Goal: Task Accomplishment & Management: Use online tool/utility

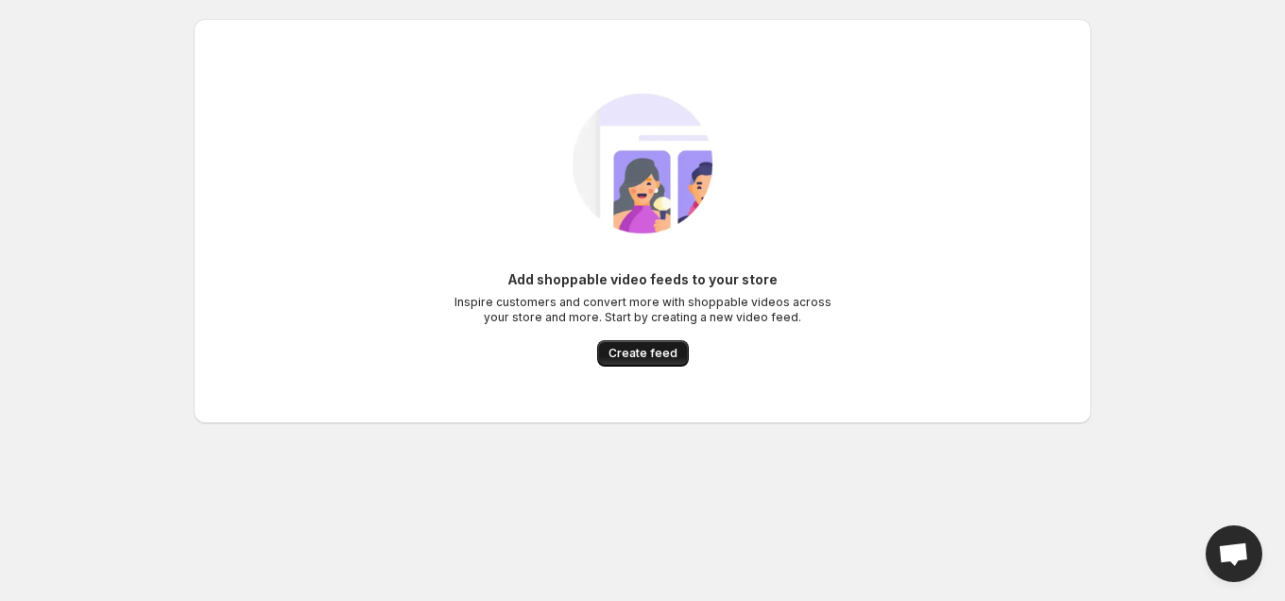
click at [612, 360] on span "Create feed" at bounding box center [642, 353] width 69 height 15
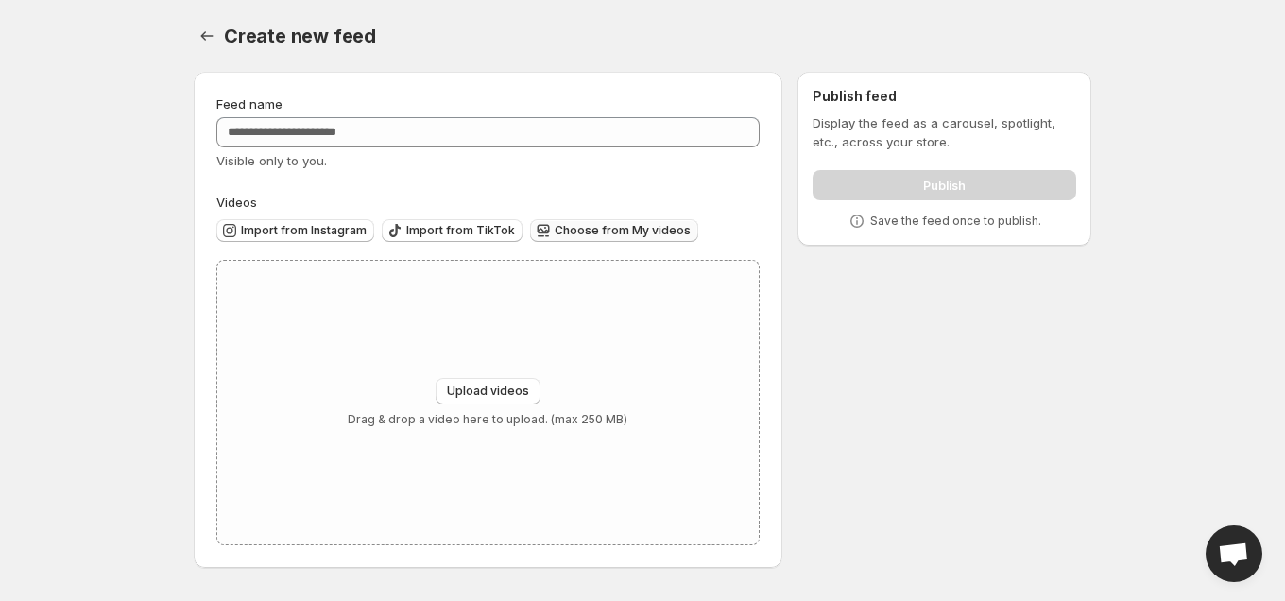
click at [555, 231] on span "Choose from My videos" at bounding box center [623, 230] width 136 height 15
click at [338, 151] on div "Visible only to you." at bounding box center [487, 160] width 543 height 19
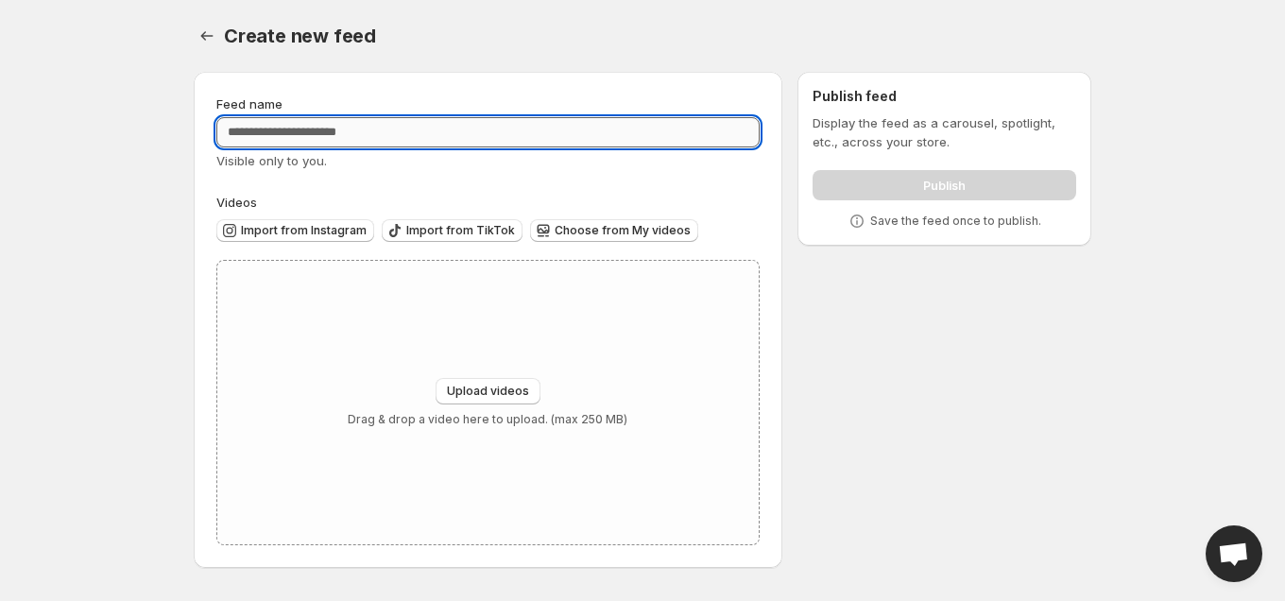
click at [335, 130] on input "Feed name" at bounding box center [487, 132] width 543 height 30
click at [357, 234] on span "Import from Instagram" at bounding box center [304, 230] width 126 height 15
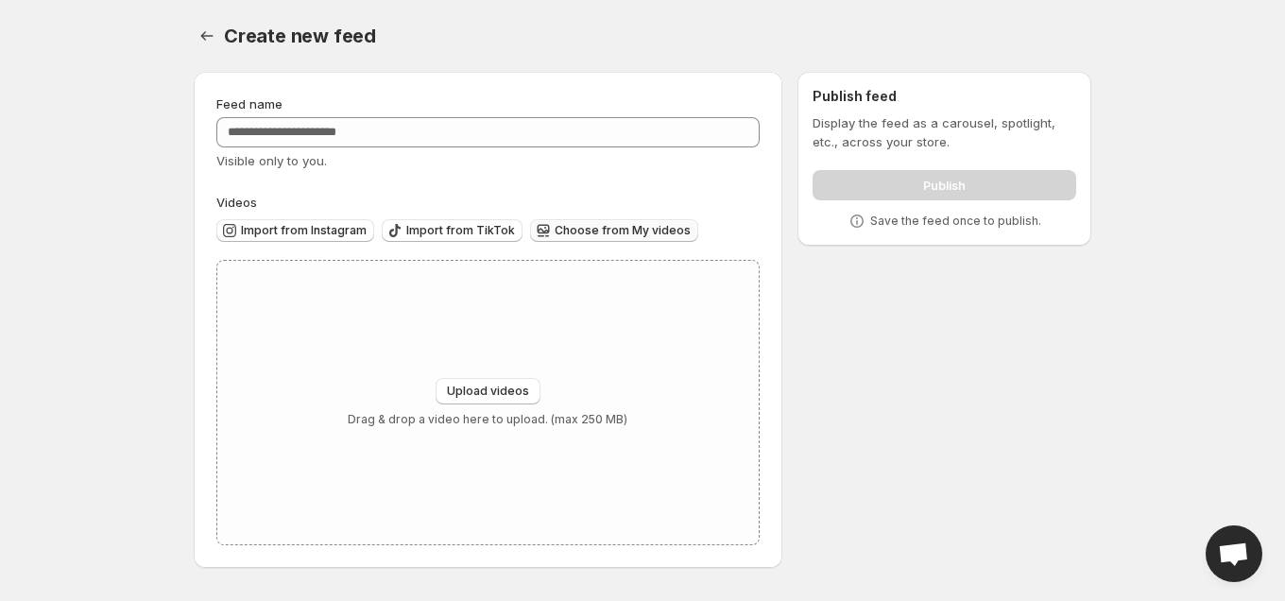
click at [593, 226] on span "Choose from My videos" at bounding box center [623, 230] width 136 height 15
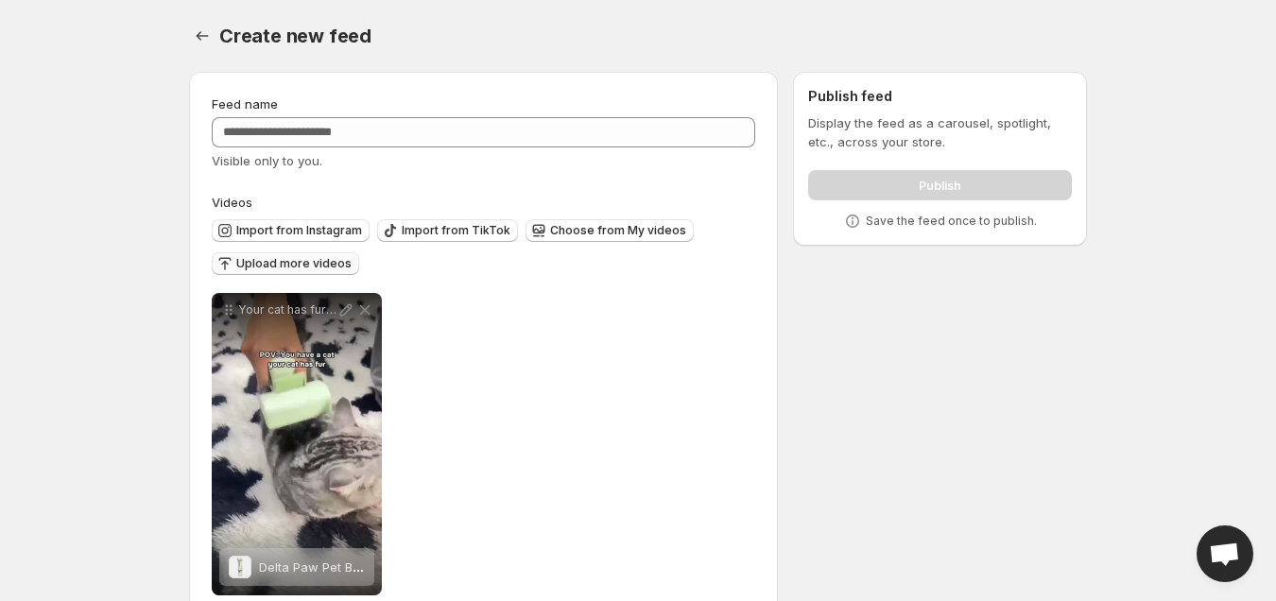
click at [316, 266] on span "Upload more videos" at bounding box center [293, 263] width 115 height 15
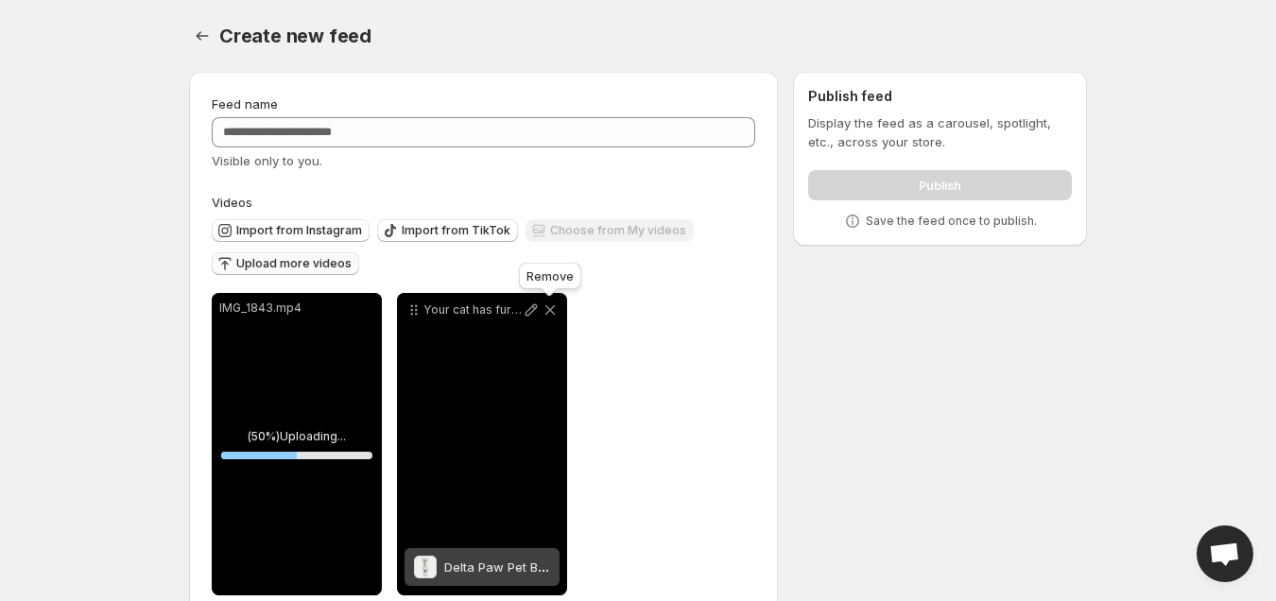
click at [554, 306] on icon at bounding box center [550, 310] width 10 height 10
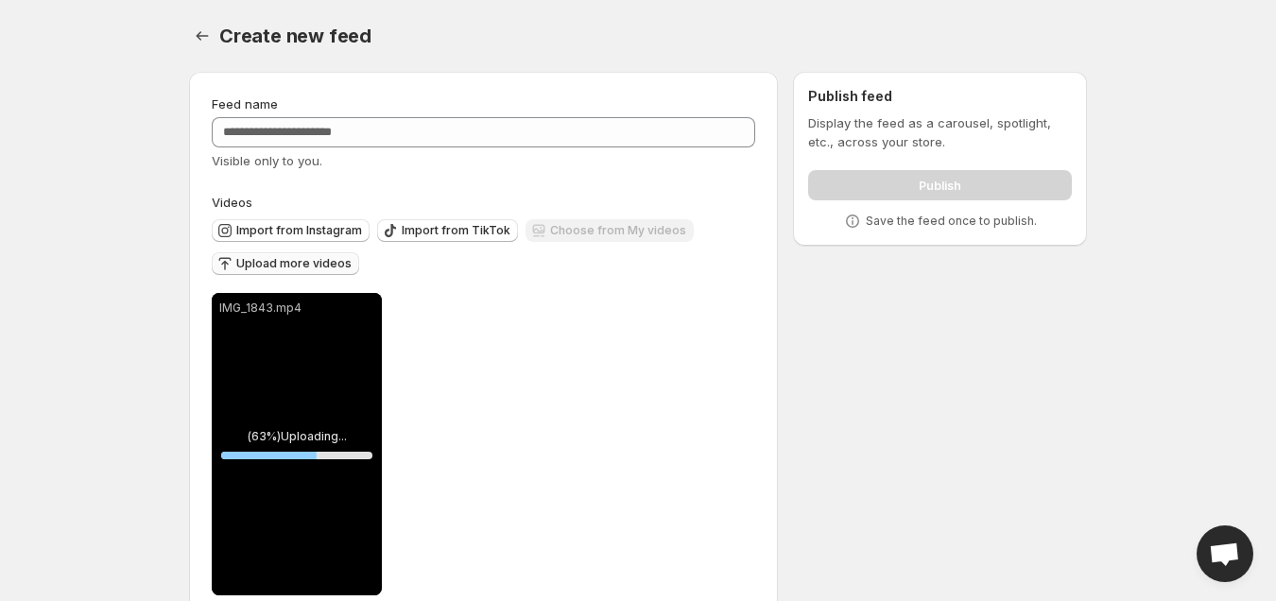
click at [296, 263] on div "Upload more videos" at bounding box center [285, 265] width 147 height 26
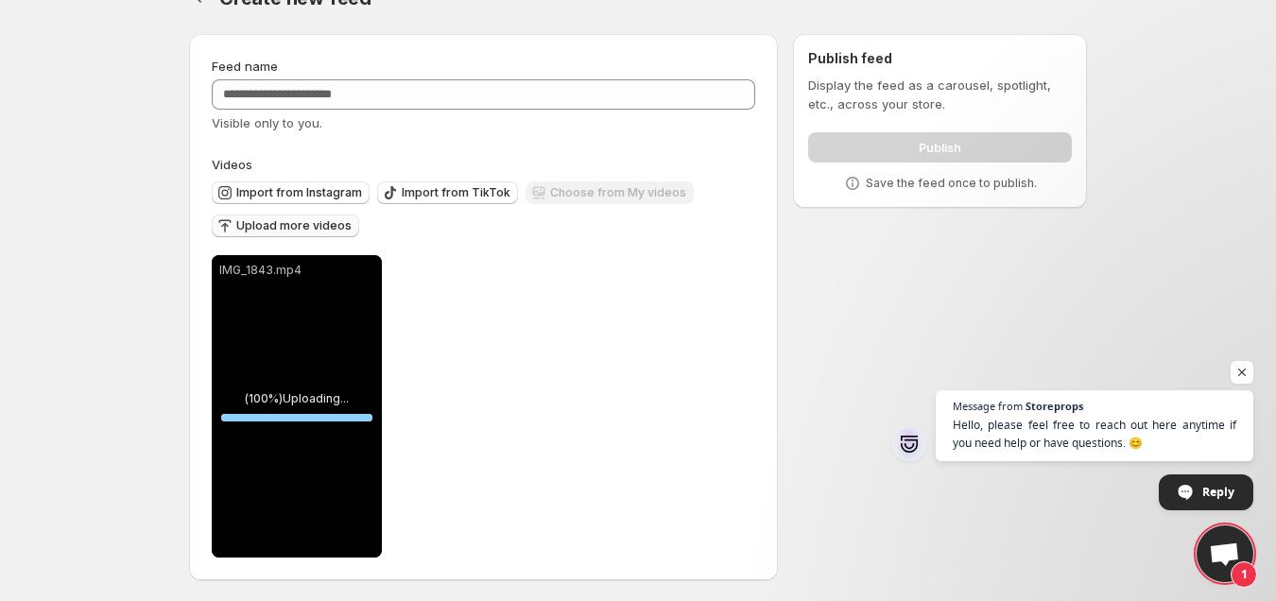
scroll to position [40, 0]
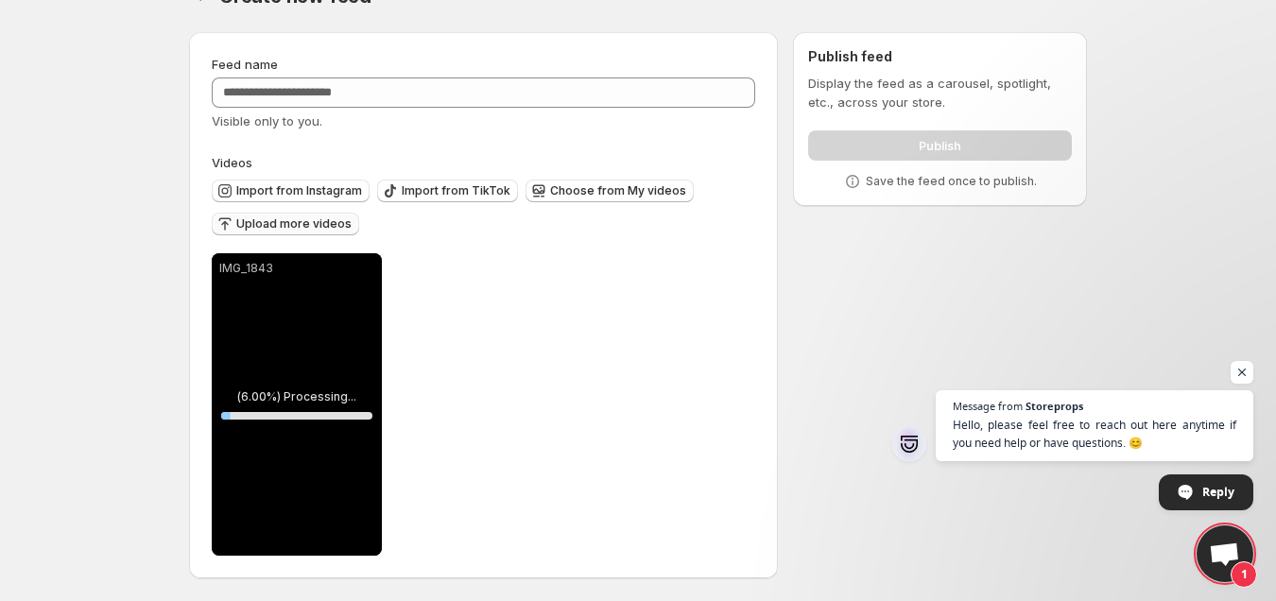
click at [269, 224] on span "Upload more videos" at bounding box center [293, 223] width 115 height 15
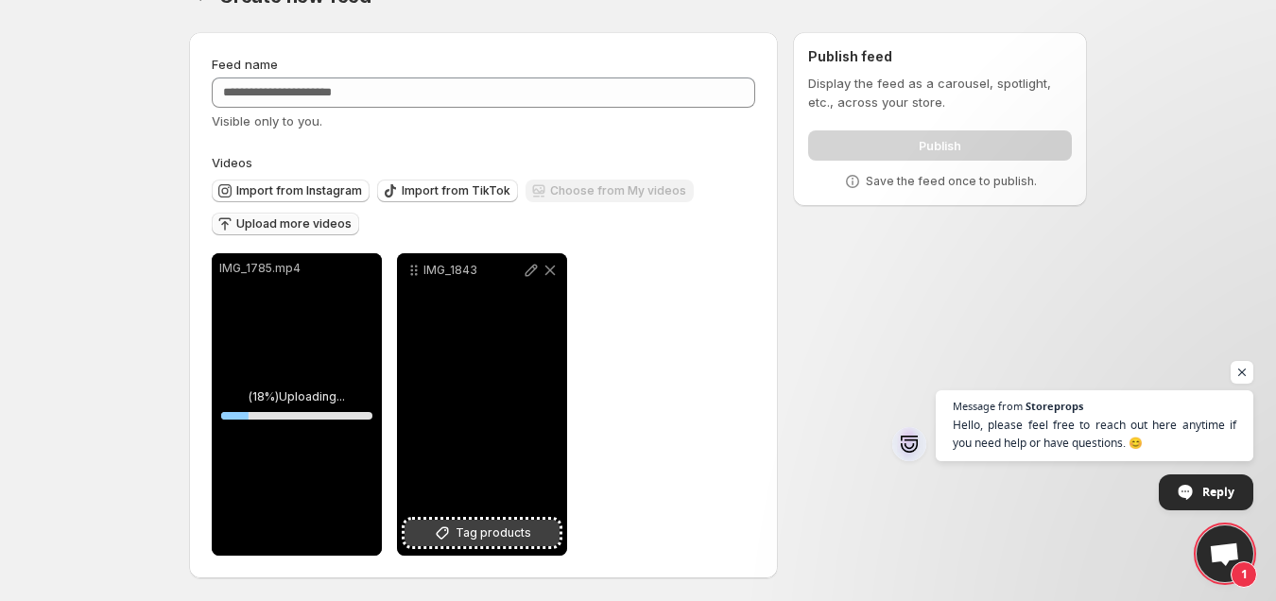
click at [522, 531] on span "Tag products" at bounding box center [493, 532] width 76 height 19
drag, startPoint x: 532, startPoint y: 355, endPoint x: 465, endPoint y: 355, distance: 67.1
click at [465, 355] on div "IMG_1843" at bounding box center [482, 404] width 170 height 302
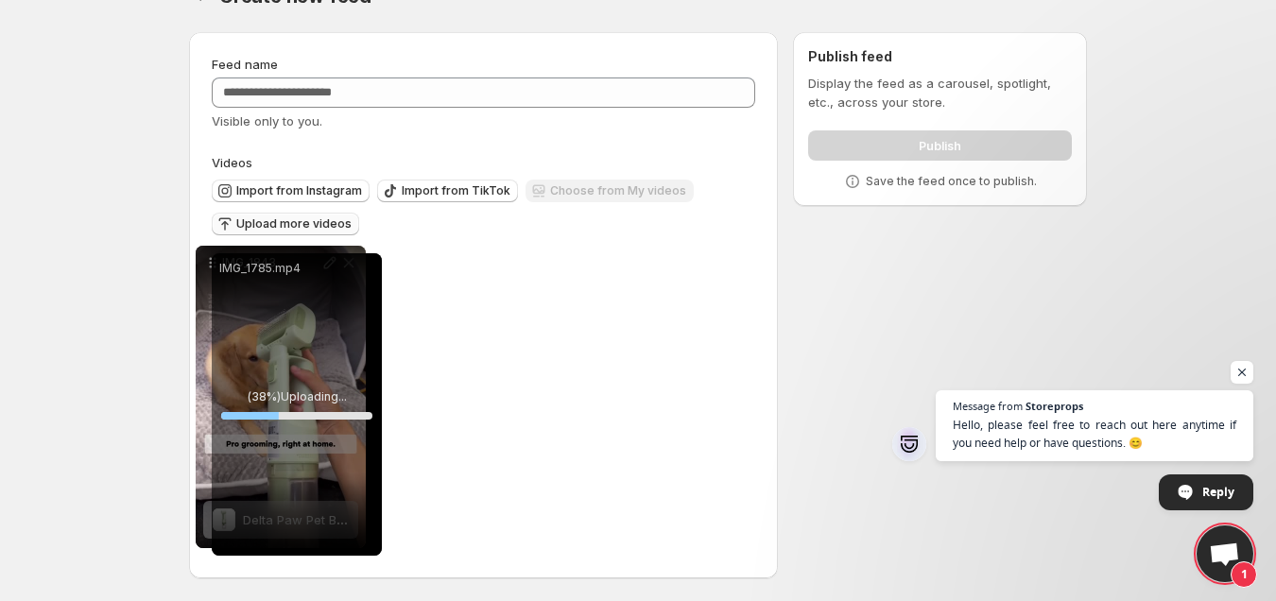
drag, startPoint x: 413, startPoint y: 265, endPoint x: 212, endPoint y: 258, distance: 201.4
click at [212, 258] on div "**********" at bounding box center [389, 404] width 355 height 302
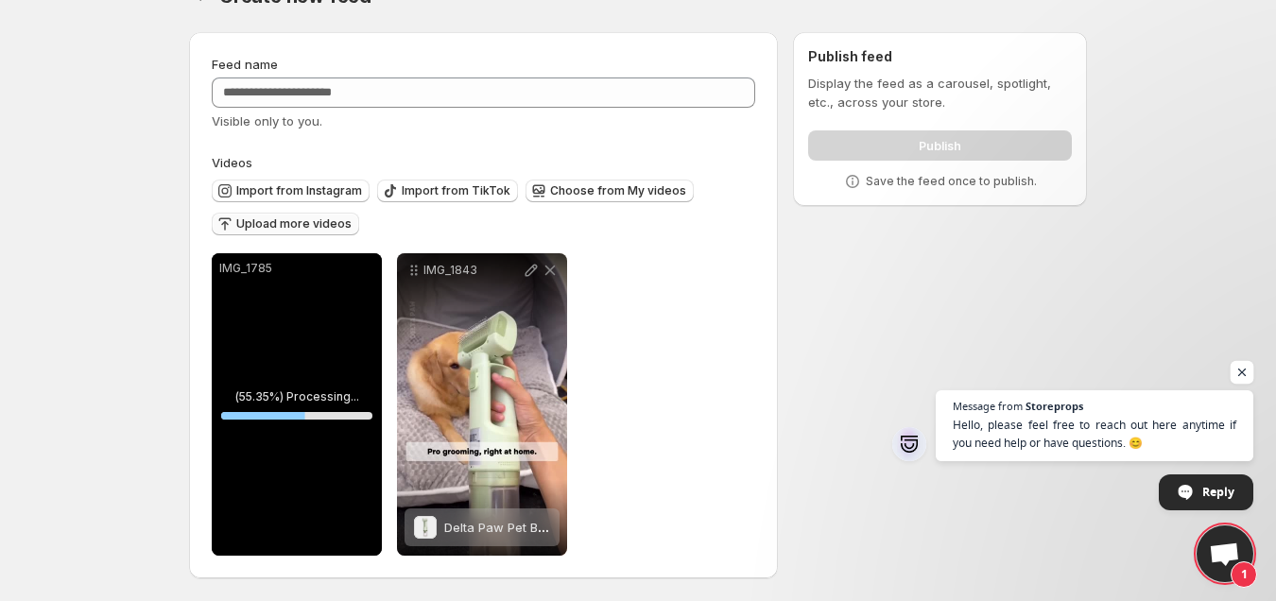
click at [1234, 371] on span "Open chat" at bounding box center [1242, 373] width 24 height 24
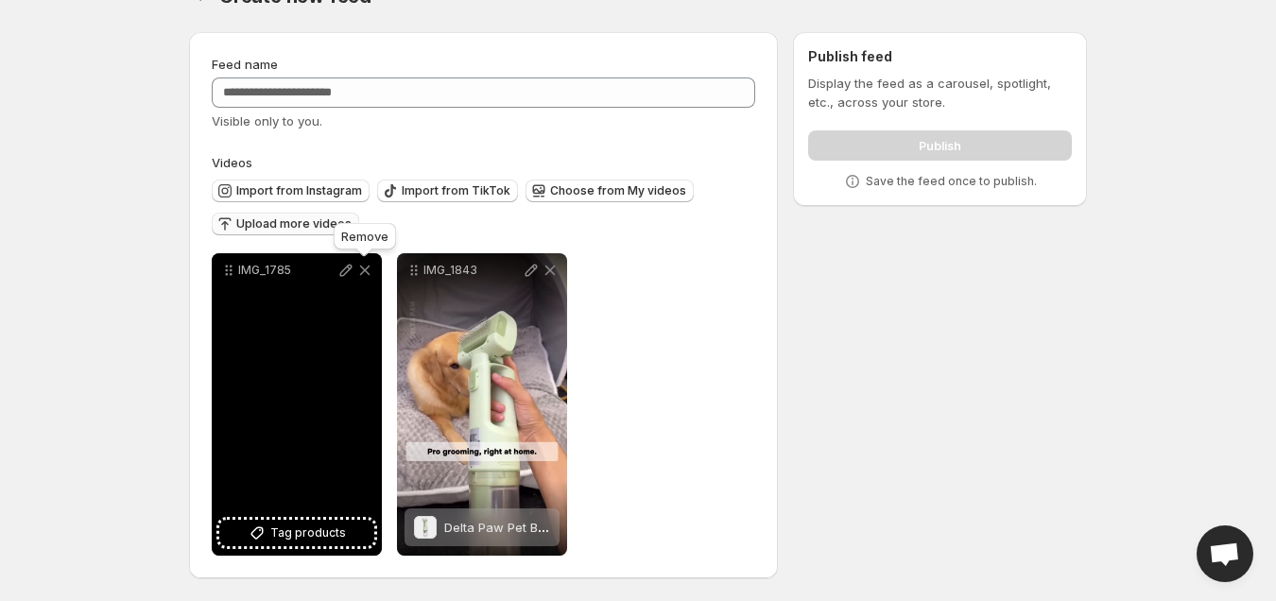
click at [365, 270] on icon at bounding box center [364, 270] width 19 height 19
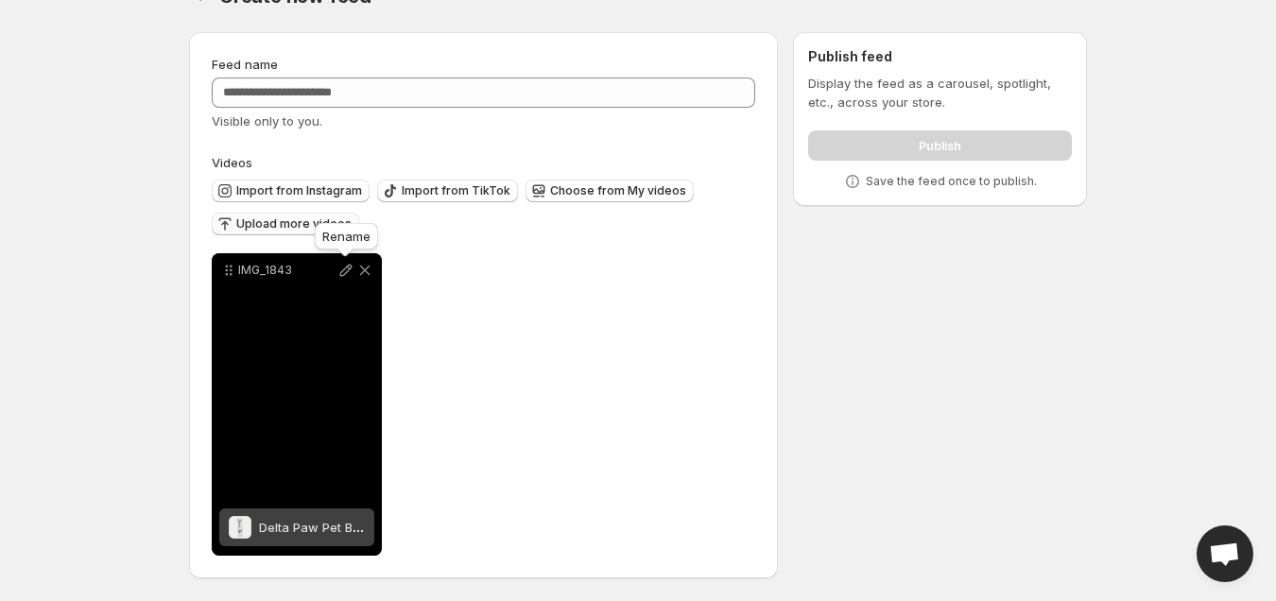
click at [338, 265] on icon at bounding box center [345, 270] width 19 height 19
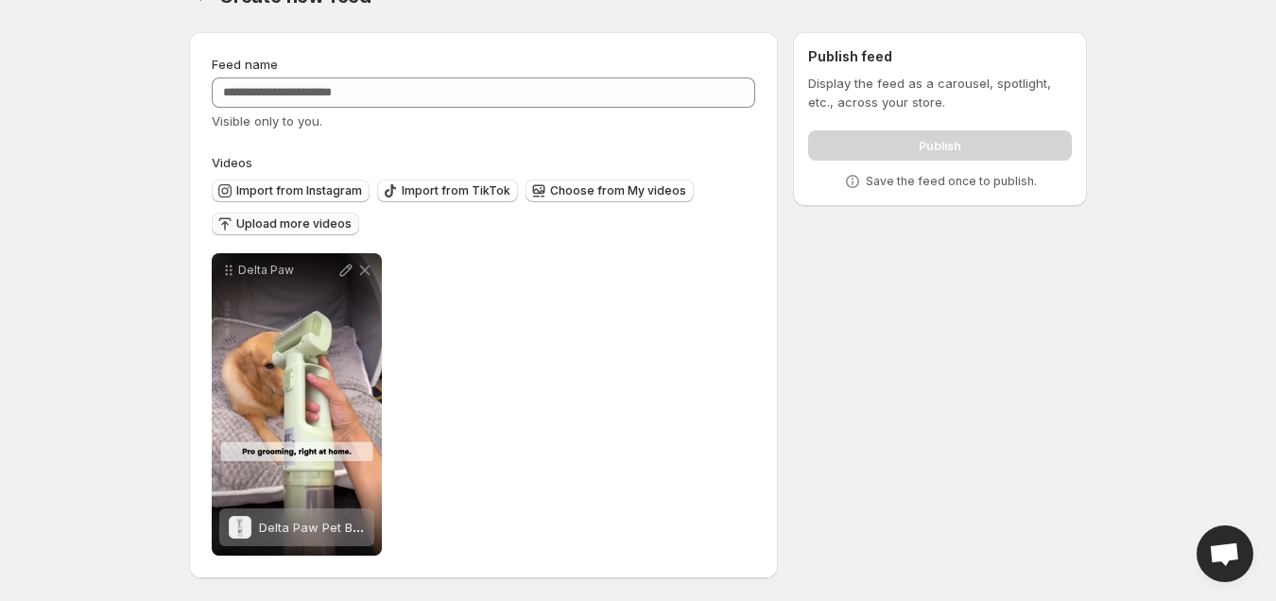
click at [309, 221] on span "Upload more videos" at bounding box center [293, 223] width 115 height 15
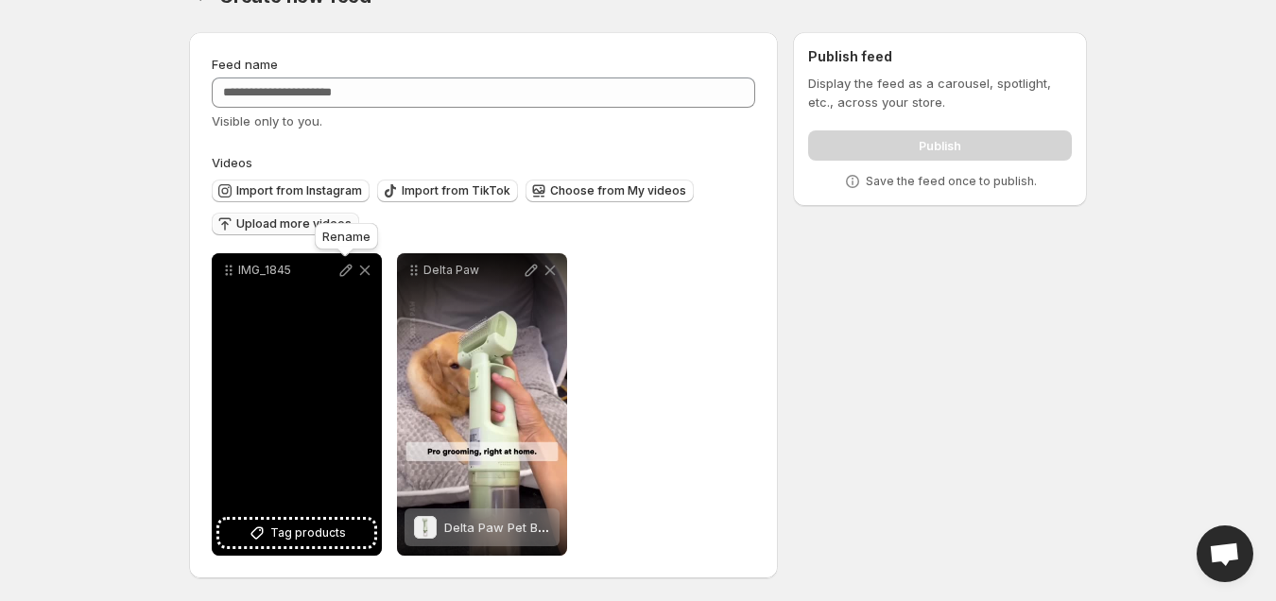
click at [346, 263] on icon at bounding box center [345, 270] width 19 height 19
click at [328, 543] on button "Tag products" at bounding box center [296, 533] width 155 height 26
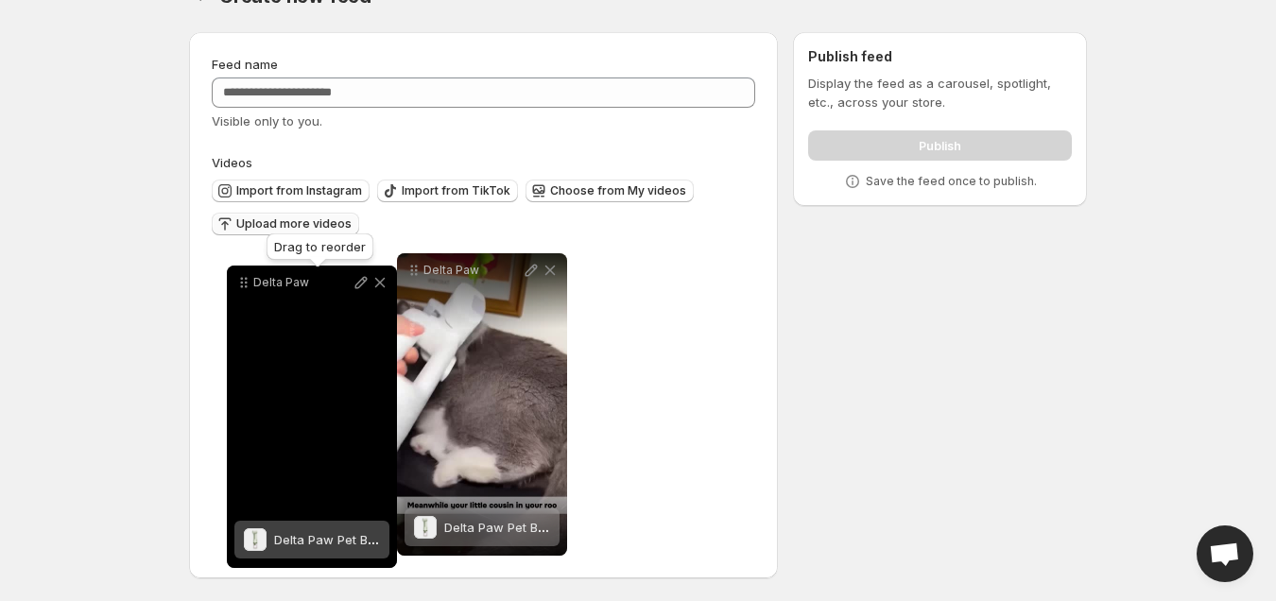
drag, startPoint x: 415, startPoint y: 269, endPoint x: 245, endPoint y: 282, distance: 170.5
click at [245, 282] on icon at bounding box center [243, 282] width 19 height 19
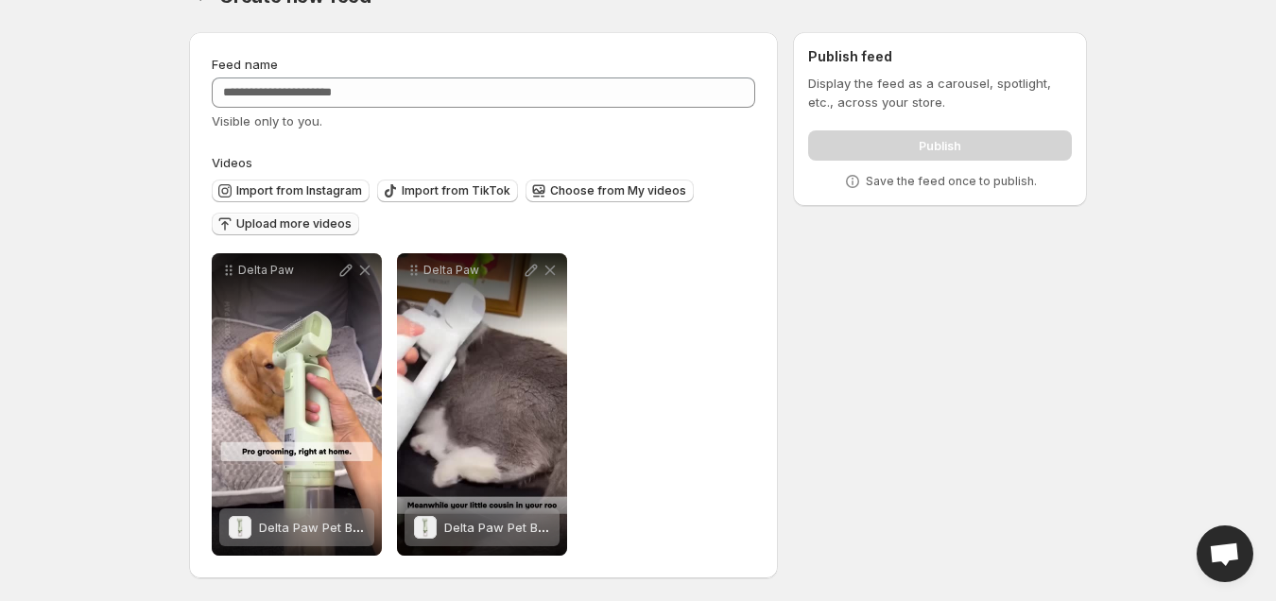
click at [314, 231] on span "Upload more videos" at bounding box center [293, 223] width 115 height 15
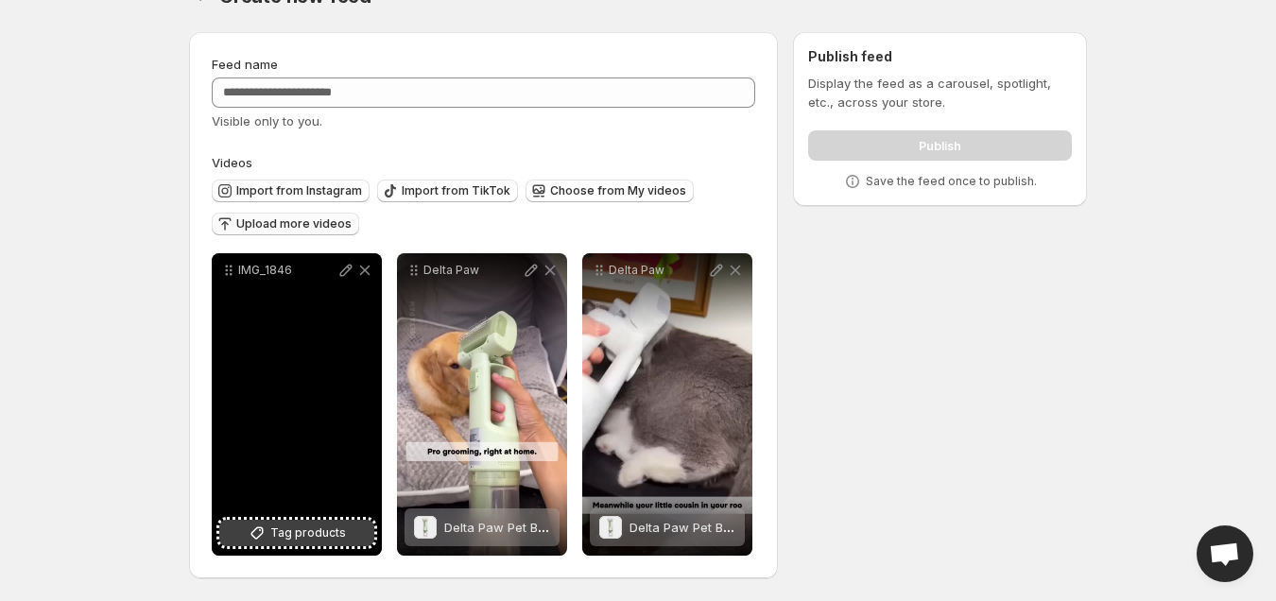
click at [296, 541] on span "Tag products" at bounding box center [308, 532] width 76 height 19
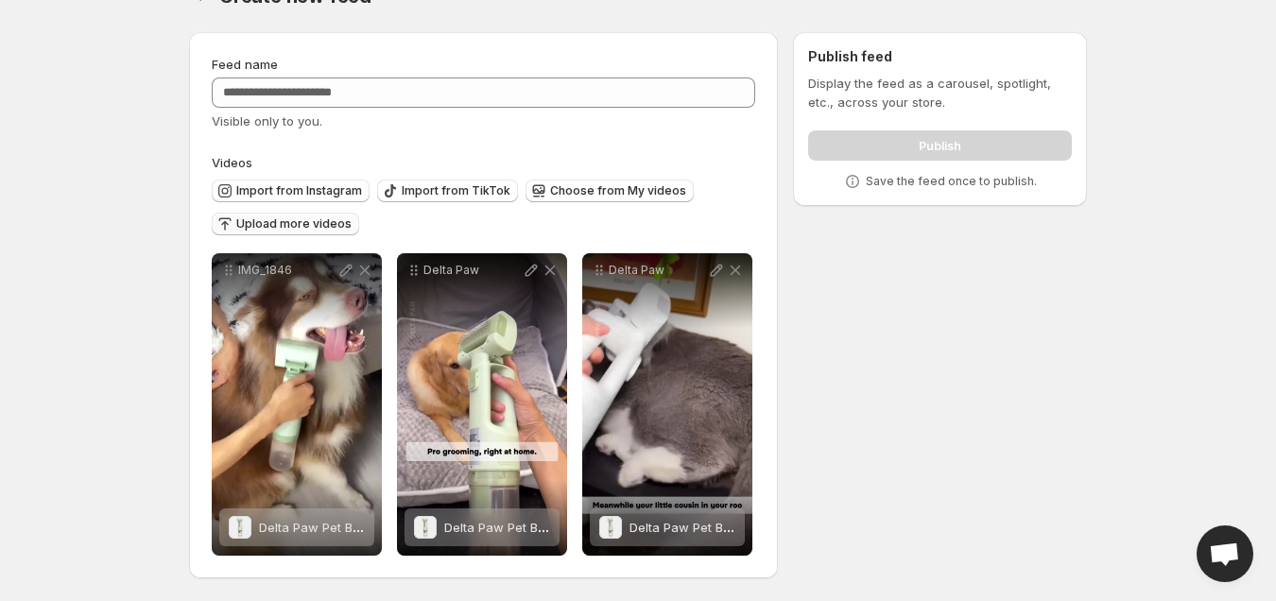
click at [987, 403] on div "Feed name Visible only to you. Videos Import from Instagram Import from TikTok …" at bounding box center [630, 309] width 913 height 584
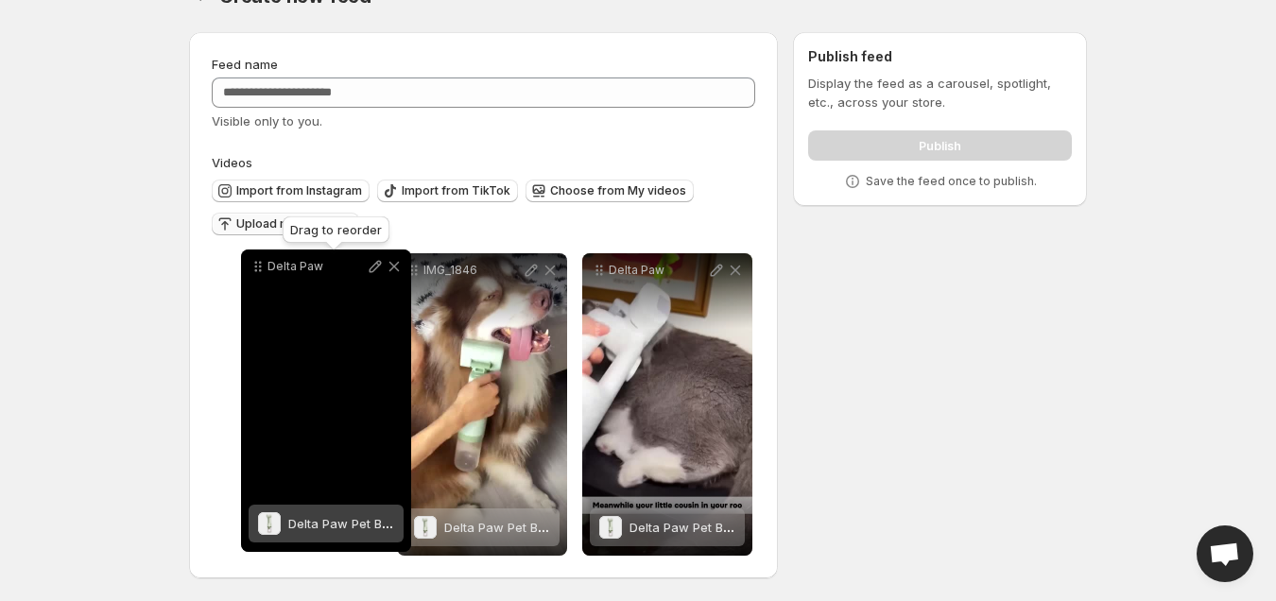
drag, startPoint x: 420, startPoint y: 268, endPoint x: 264, endPoint y: 265, distance: 155.9
click at [264, 265] on icon at bounding box center [257, 266] width 19 height 19
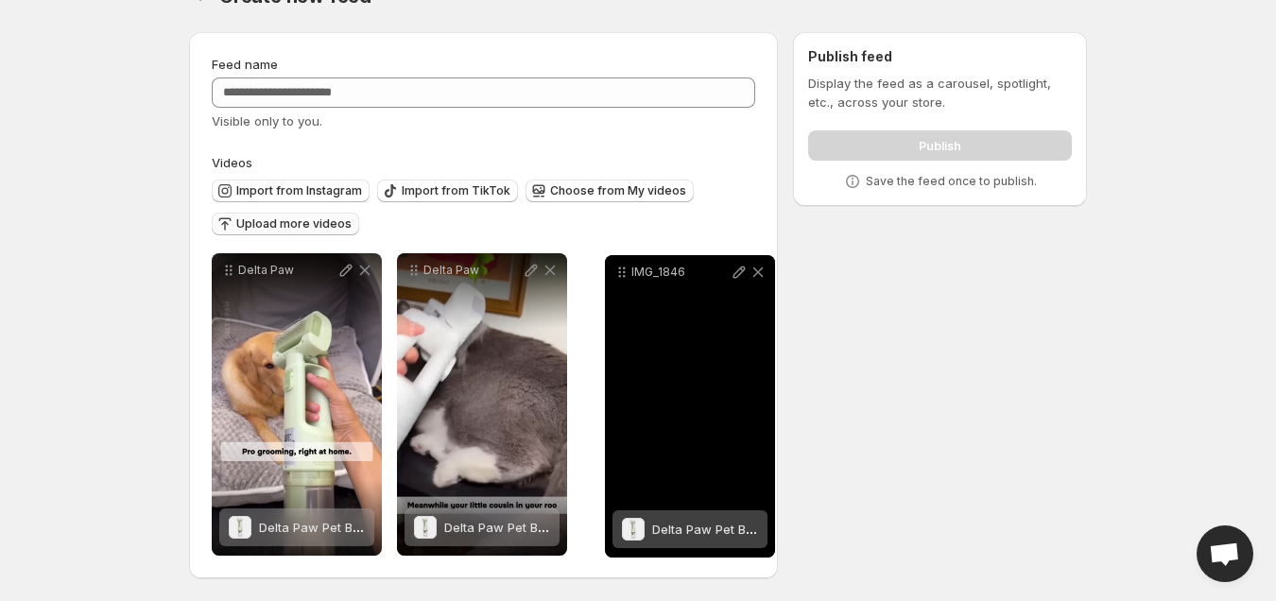
drag, startPoint x: 420, startPoint y: 270, endPoint x: 630, endPoint y: 272, distance: 209.8
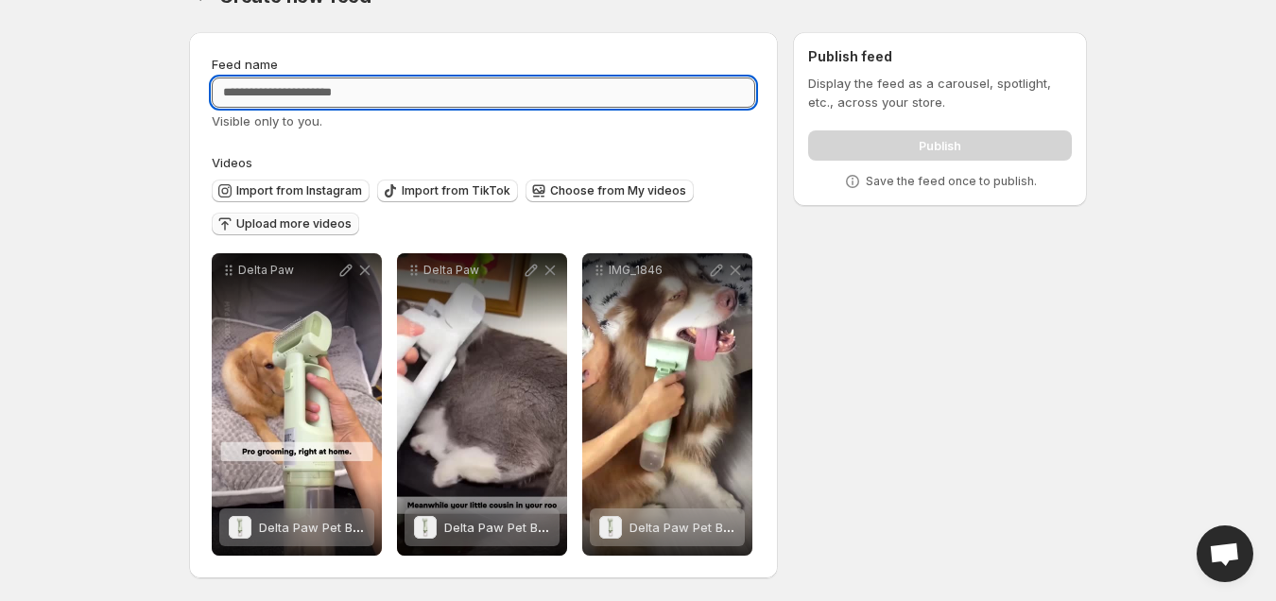
click at [534, 81] on input "Feed name" at bounding box center [483, 92] width 543 height 30
type input "****"
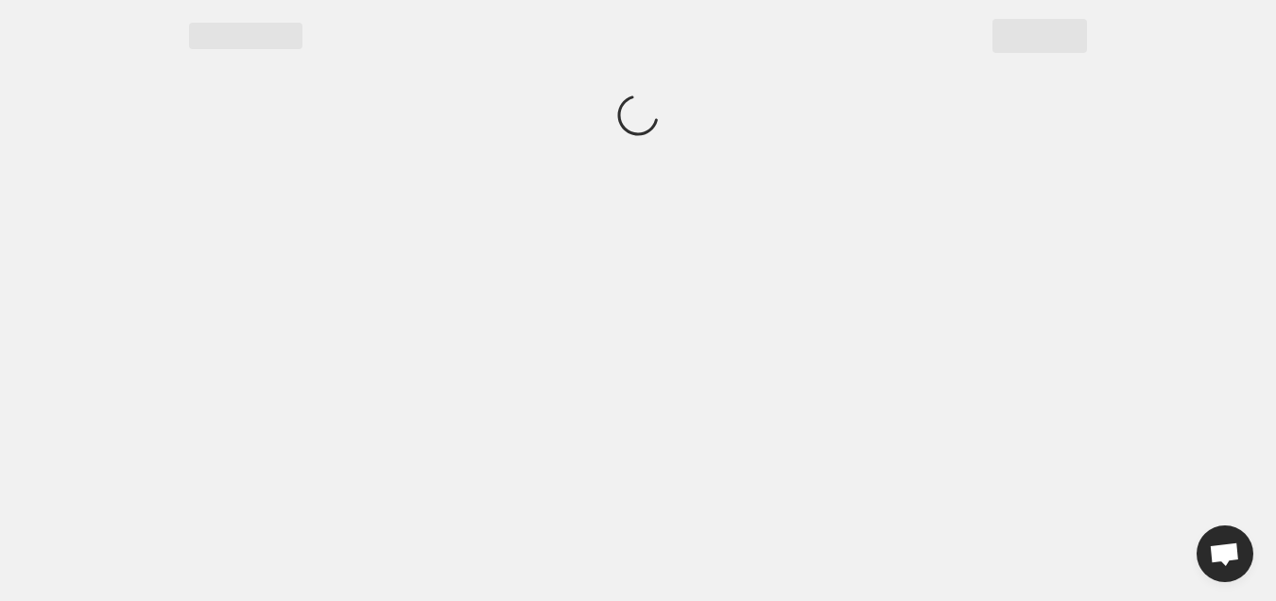
scroll to position [0, 0]
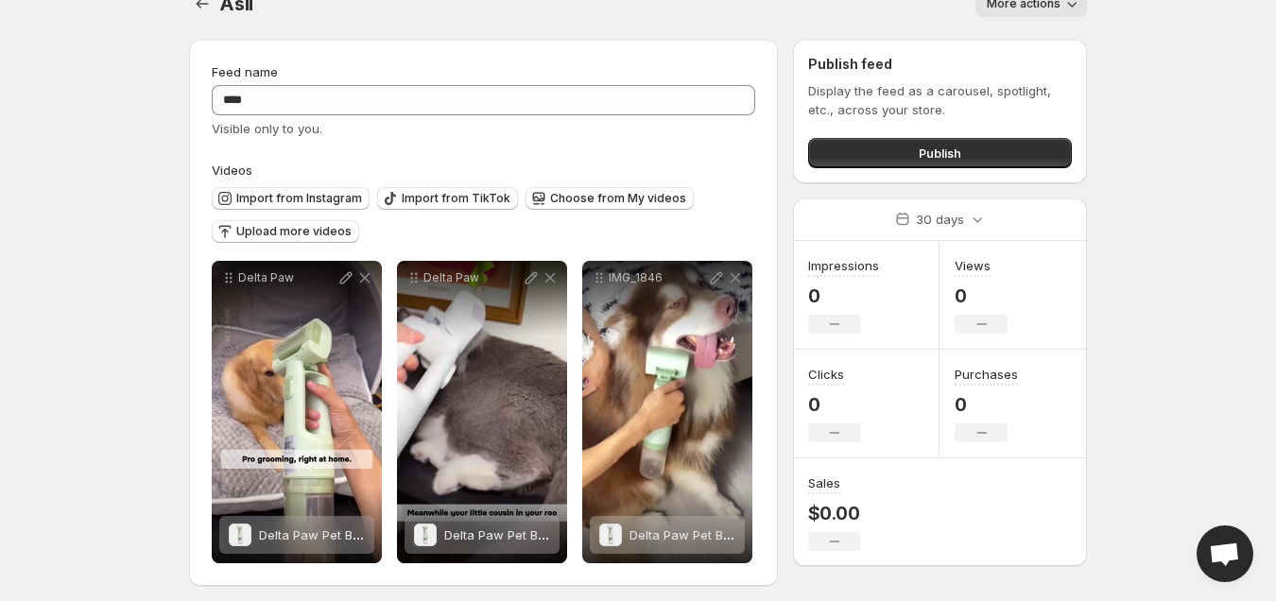
scroll to position [40, 0]
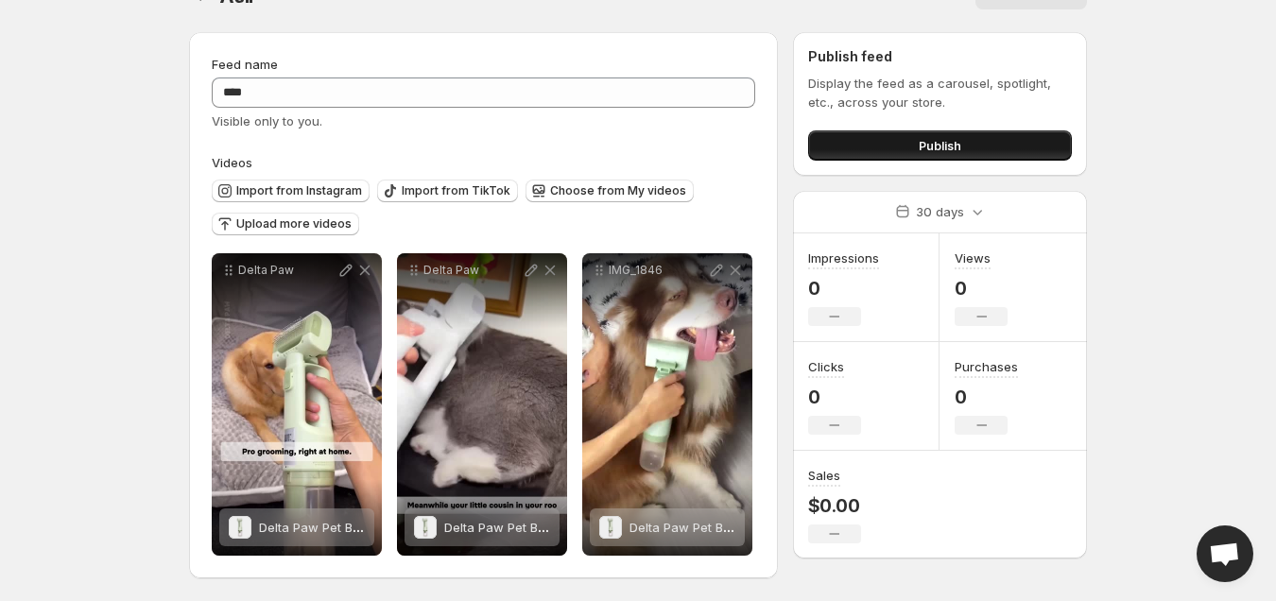
click at [939, 147] on span "Publish" at bounding box center [939, 145] width 43 height 19
